Goal: Task Accomplishment & Management: Manage account settings

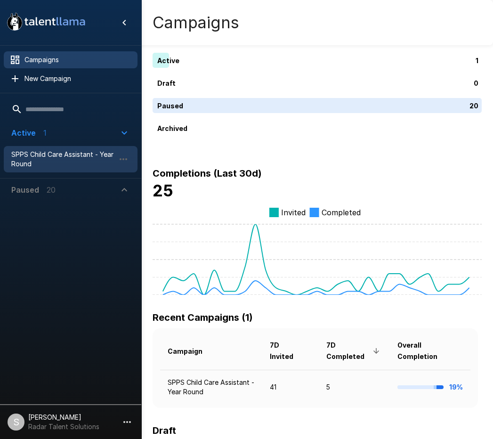
click at [57, 153] on span "SPPS Child Care Assistant - Year Round" at bounding box center [63, 159] width 104 height 19
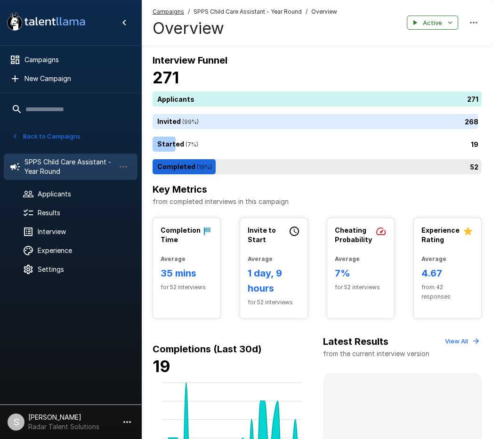
click at [258, 168] on div "52" at bounding box center [319, 166] width 333 height 15
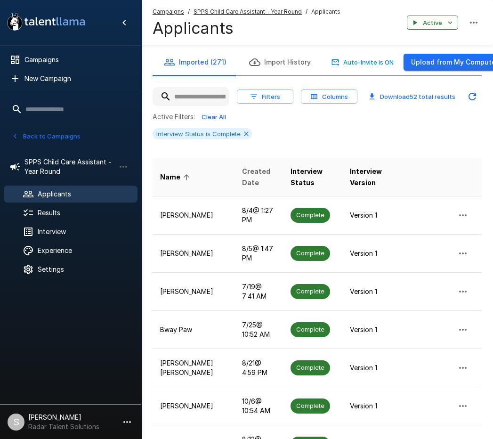
click at [242, 181] on span "Created Date" at bounding box center [259, 177] width 34 height 23
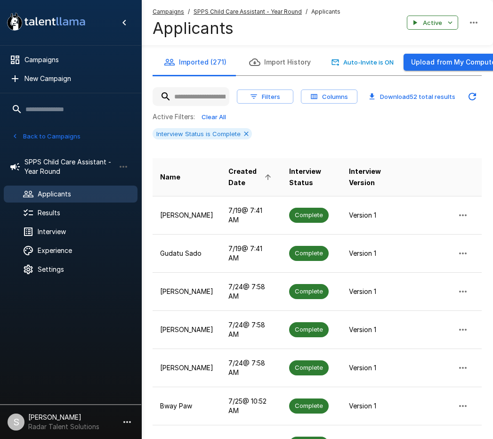
click at [238, 179] on span "Created Date" at bounding box center [251, 177] width 46 height 23
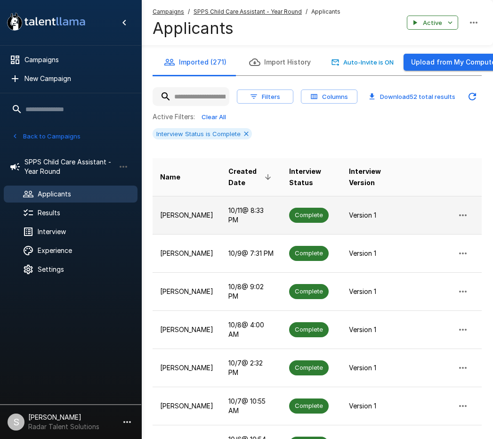
click at [168, 216] on p "[PERSON_NAME]" at bounding box center [186, 215] width 53 height 9
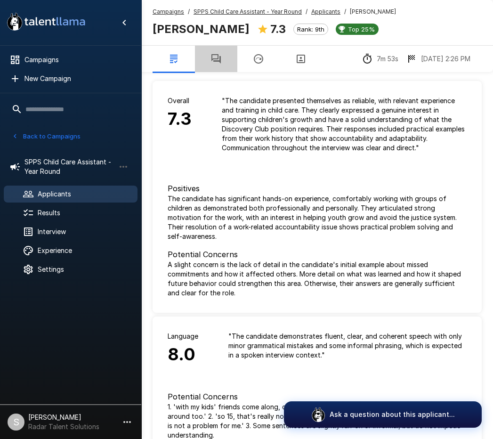
click at [213, 61] on icon "button" at bounding box center [216, 58] width 11 height 11
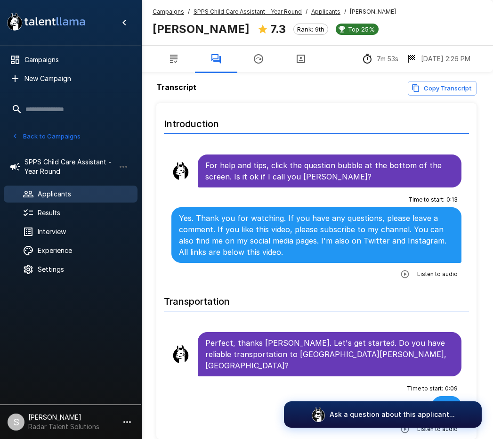
drag, startPoint x: 397, startPoint y: 272, endPoint x: 225, endPoint y: 273, distance: 171.9
click at [401, 272] on icon "button" at bounding box center [405, 274] width 8 height 8
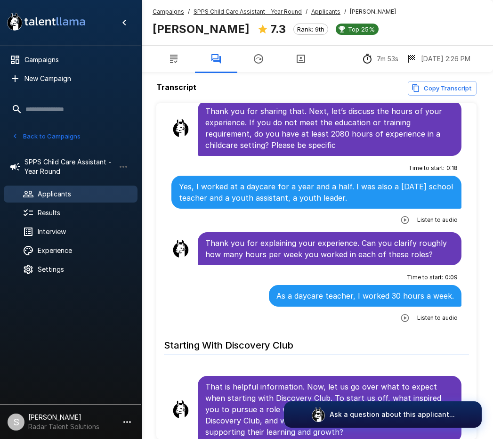
scroll to position [518, 0]
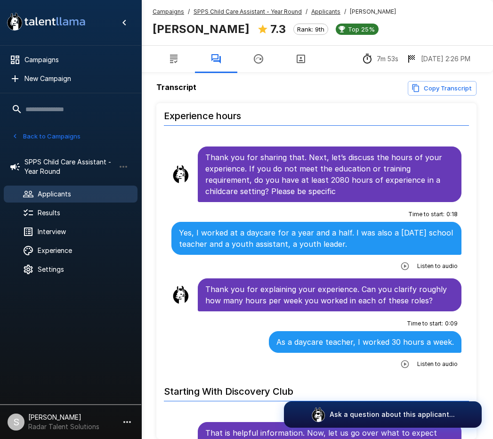
click at [237, 337] on div "Time to start : 0 : 09 As a daycare teacher, I worked 30 hours a week. Listen t…" at bounding box center [316, 344] width 290 height 56
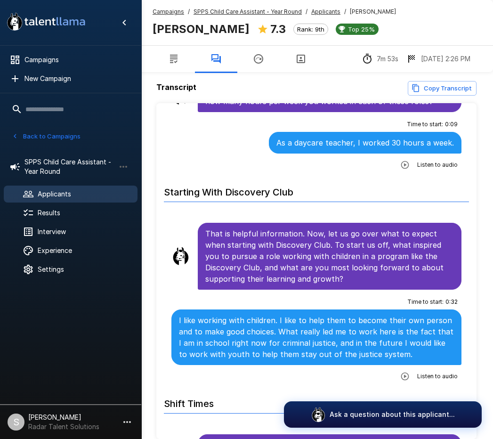
scroll to position [753, 0]
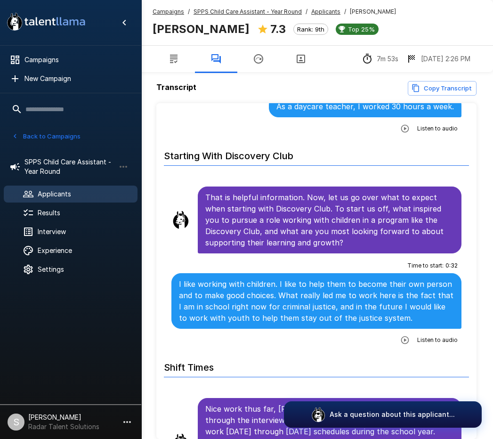
click at [401, 335] on icon "button" at bounding box center [404, 339] width 9 height 9
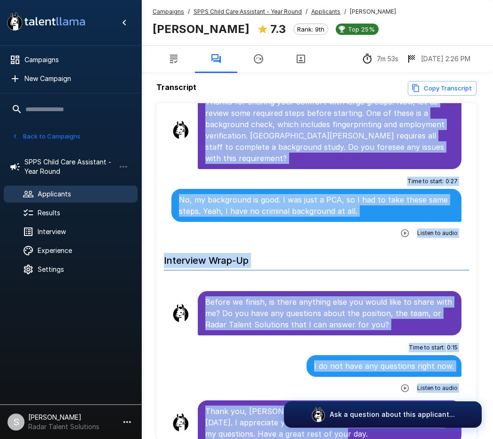
scroll to position [45, 0]
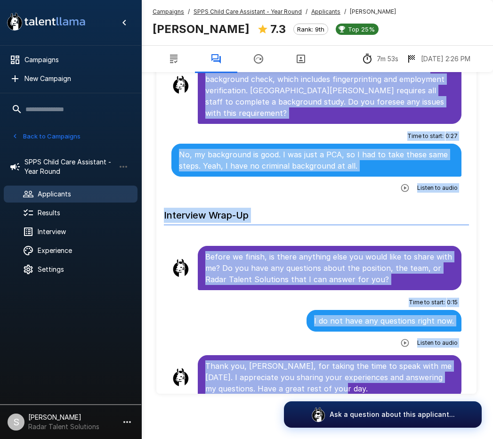
drag, startPoint x: 206, startPoint y: 163, endPoint x: 401, endPoint y: 381, distance: 291.8
drag, startPoint x: 263, startPoint y: 29, endPoint x: 154, endPoint y: 27, distance: 109.3
click at [154, 27] on b "[PERSON_NAME]" at bounding box center [201, 29] width 97 height 14
copy b "[PERSON_NAME]"
